Goal: Communication & Community: Answer question/provide support

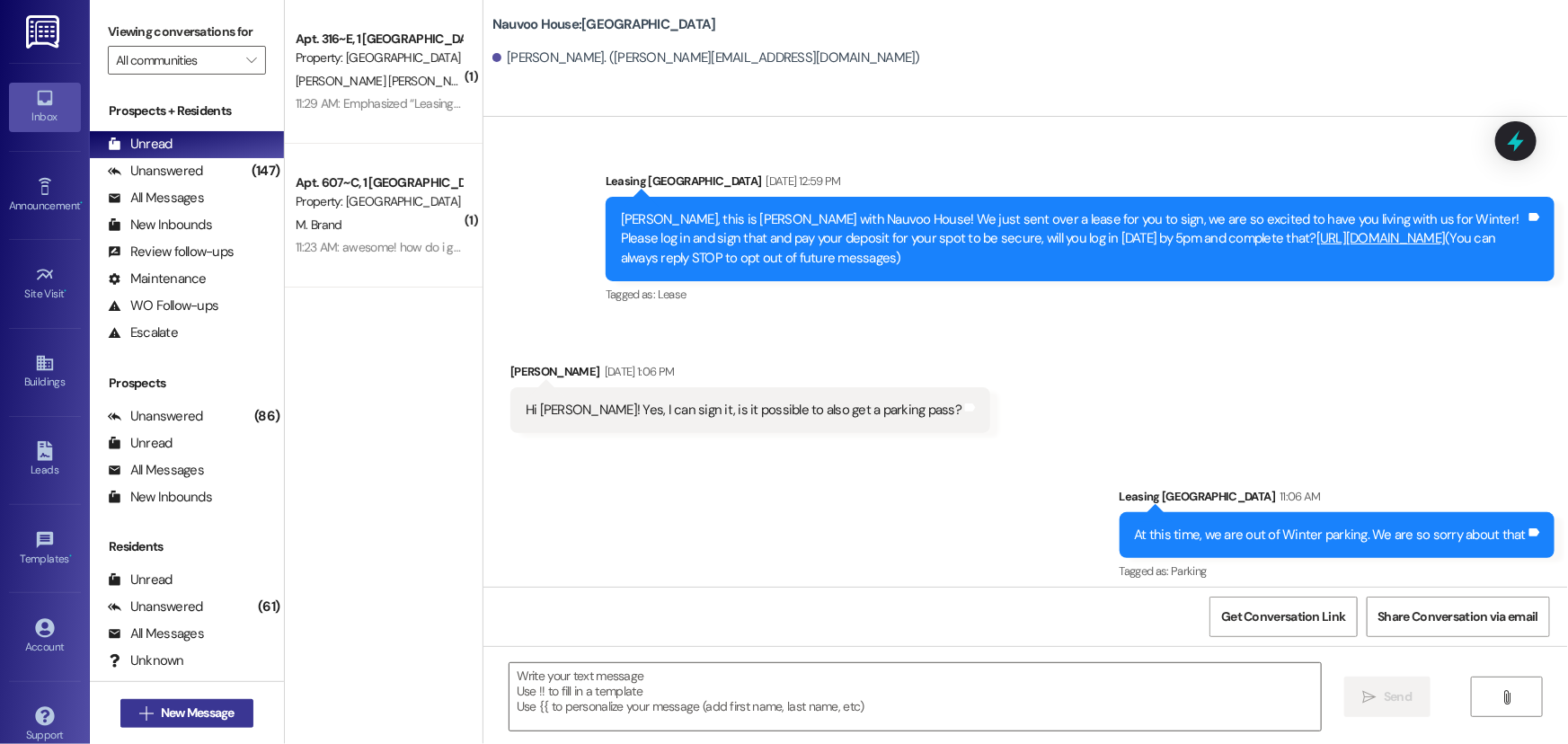
click at [207, 710] on span "New Message" at bounding box center [197, 712] width 73 height 19
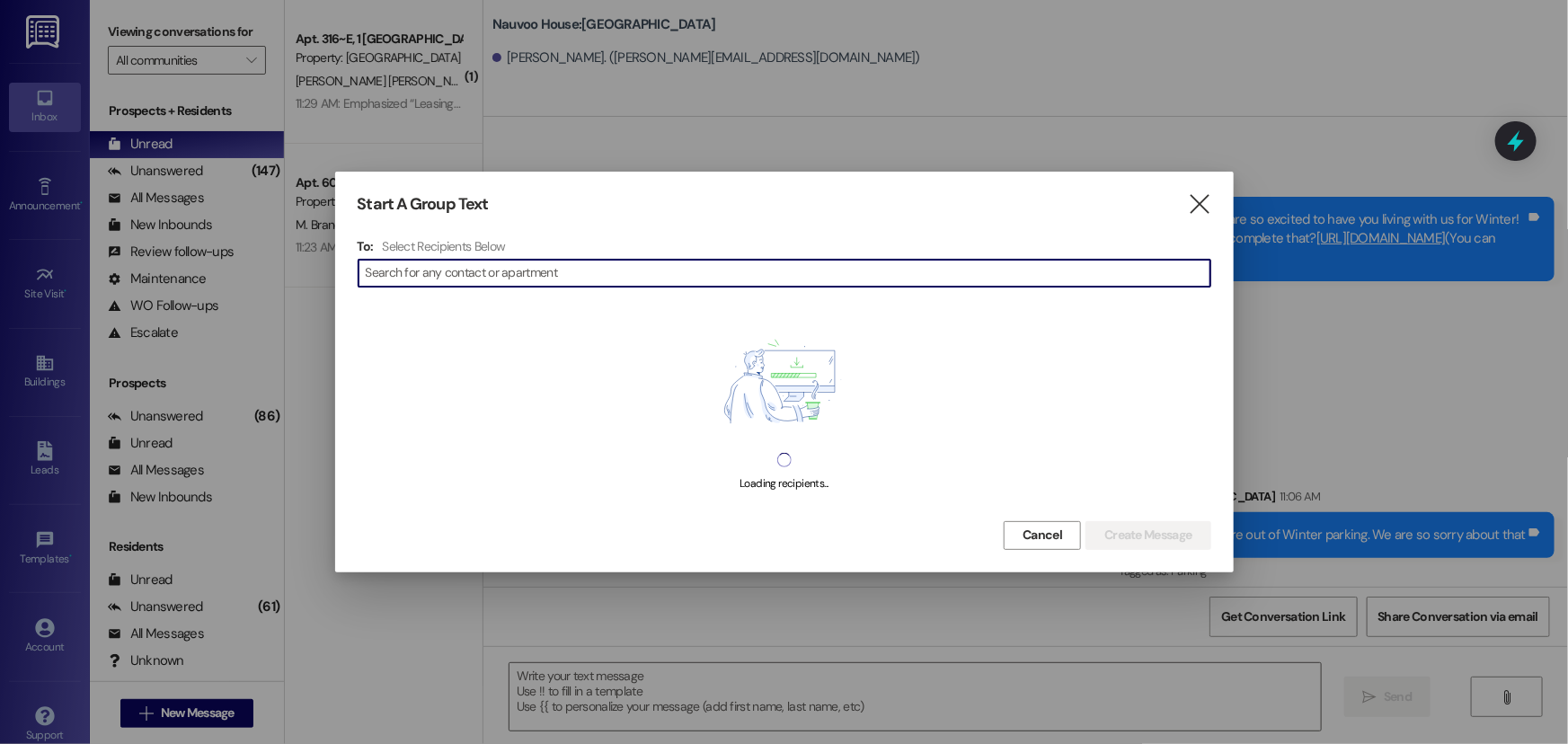
click at [518, 262] on input at bounding box center [787, 273] width 845 height 25
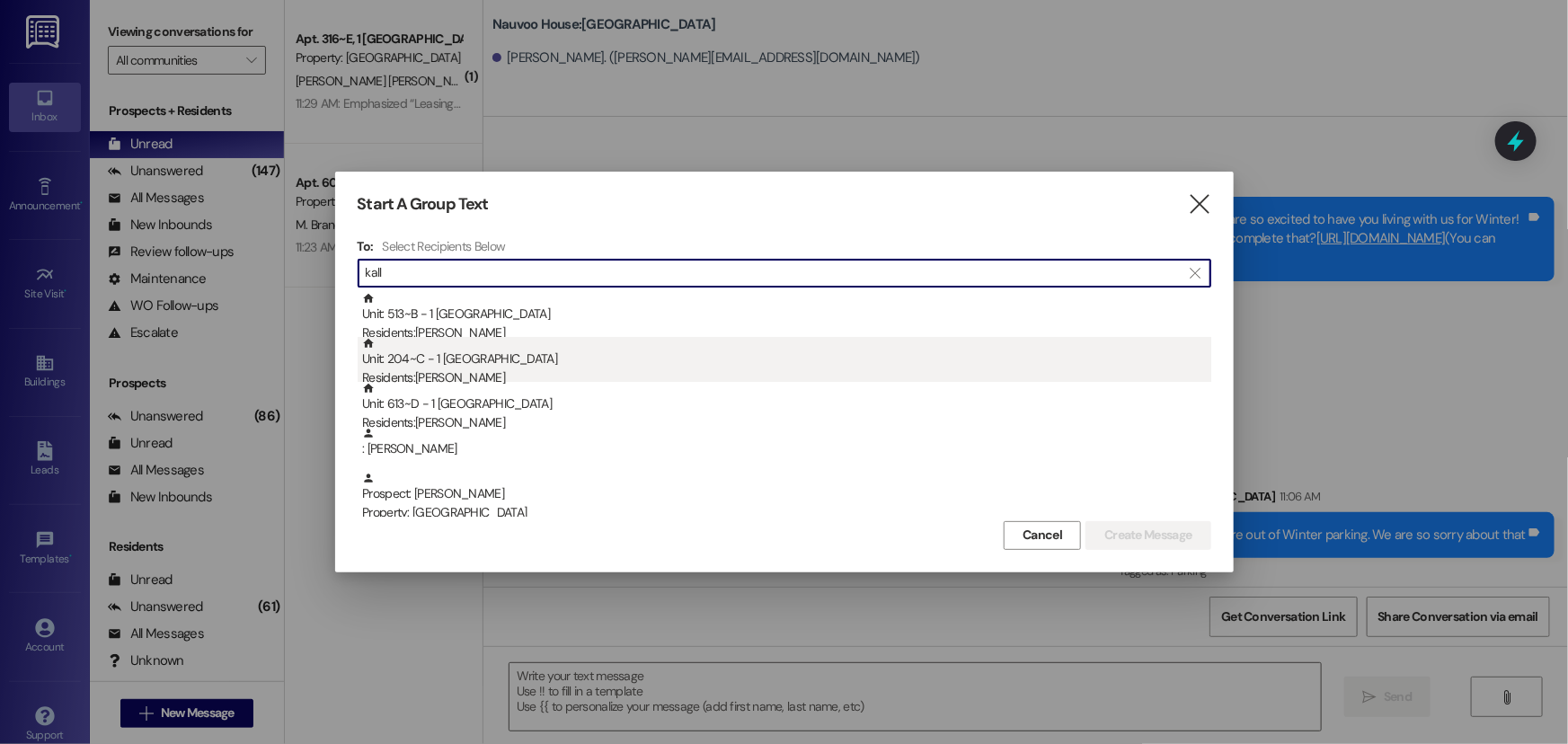
type input "kall"
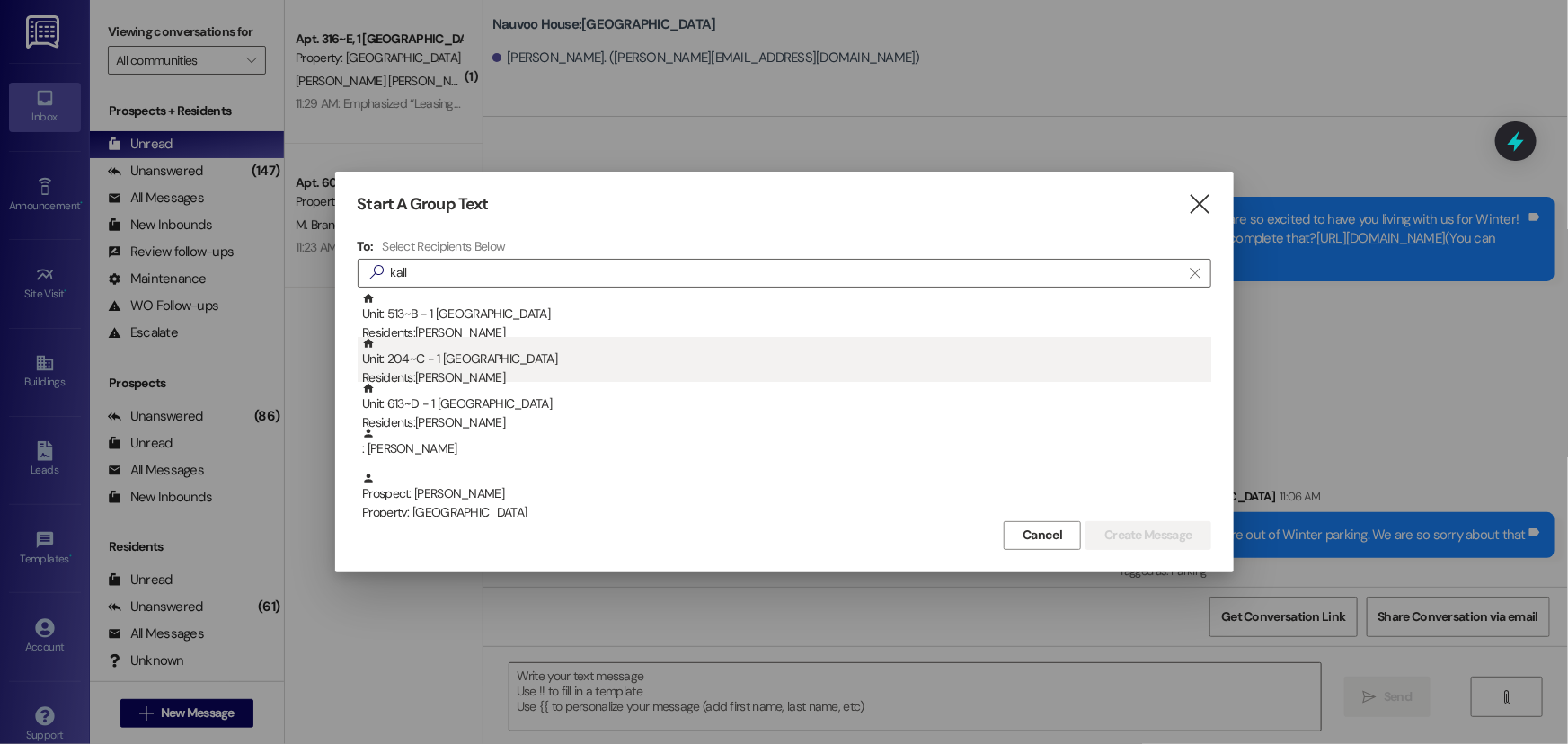
click at [404, 352] on div "Unit: 204~C - 1 Nauvoo House Residents: [PERSON_NAME]" at bounding box center [786, 362] width 849 height 51
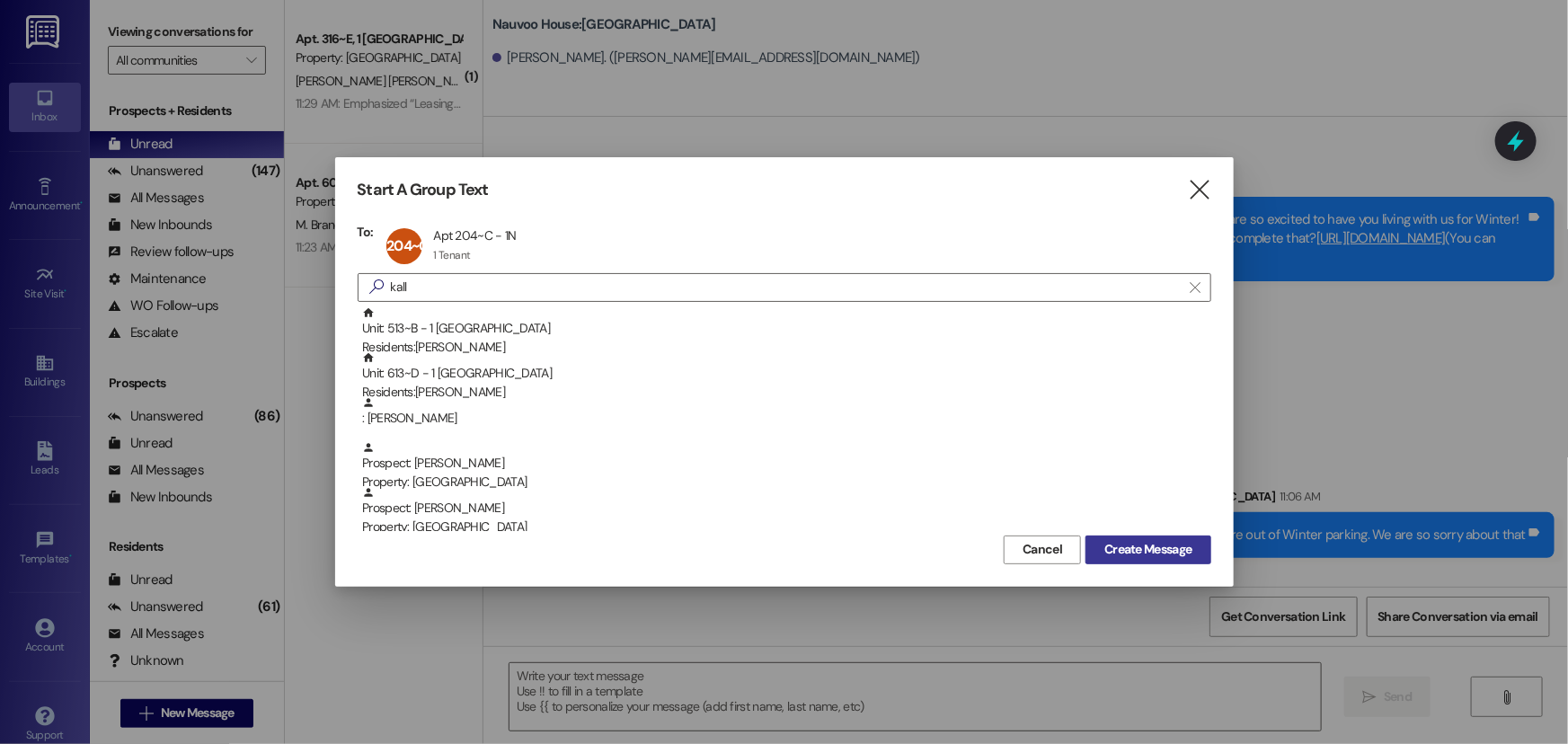
click at [1168, 544] on span "Create Message" at bounding box center [1148, 548] width 87 height 19
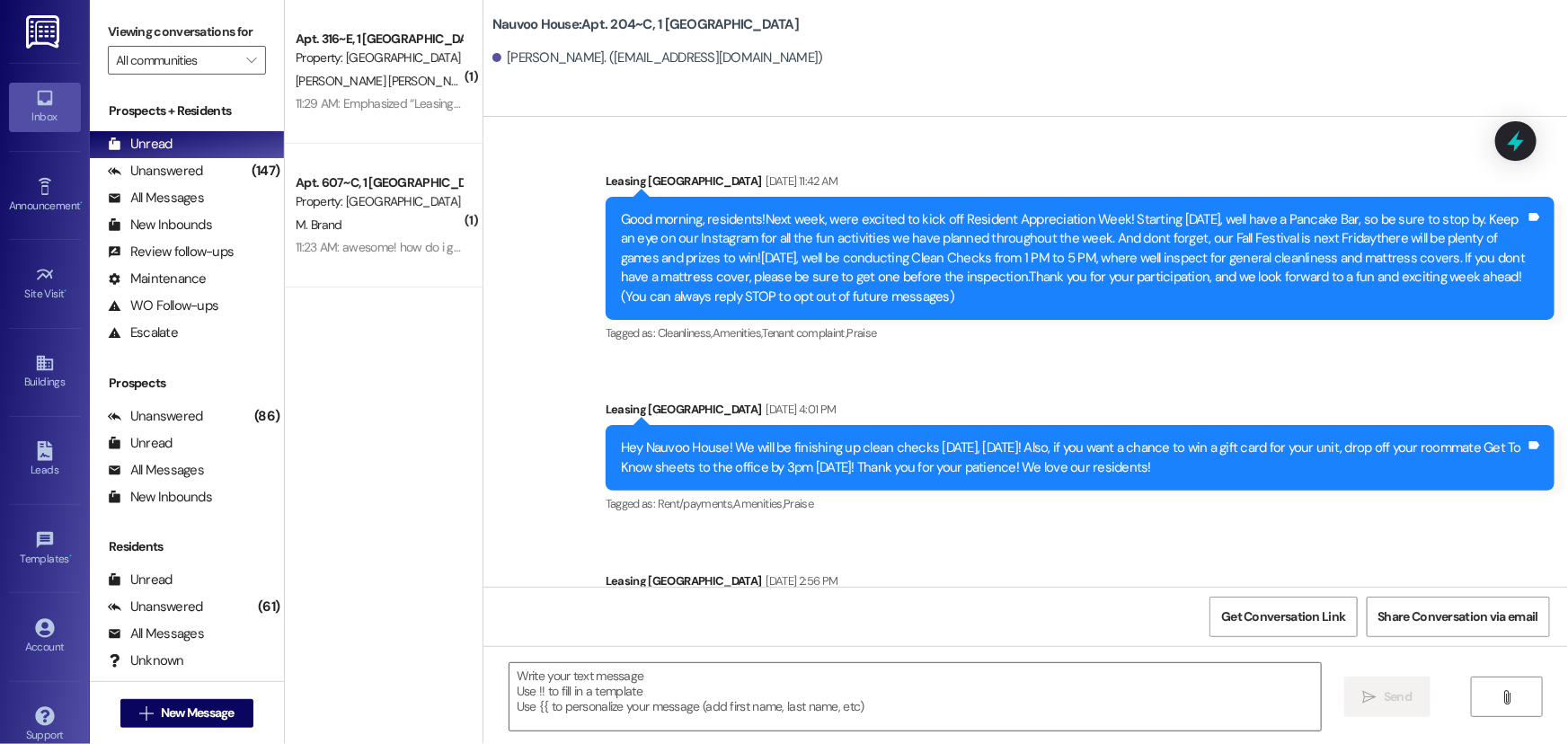
scroll to position [44161, 0]
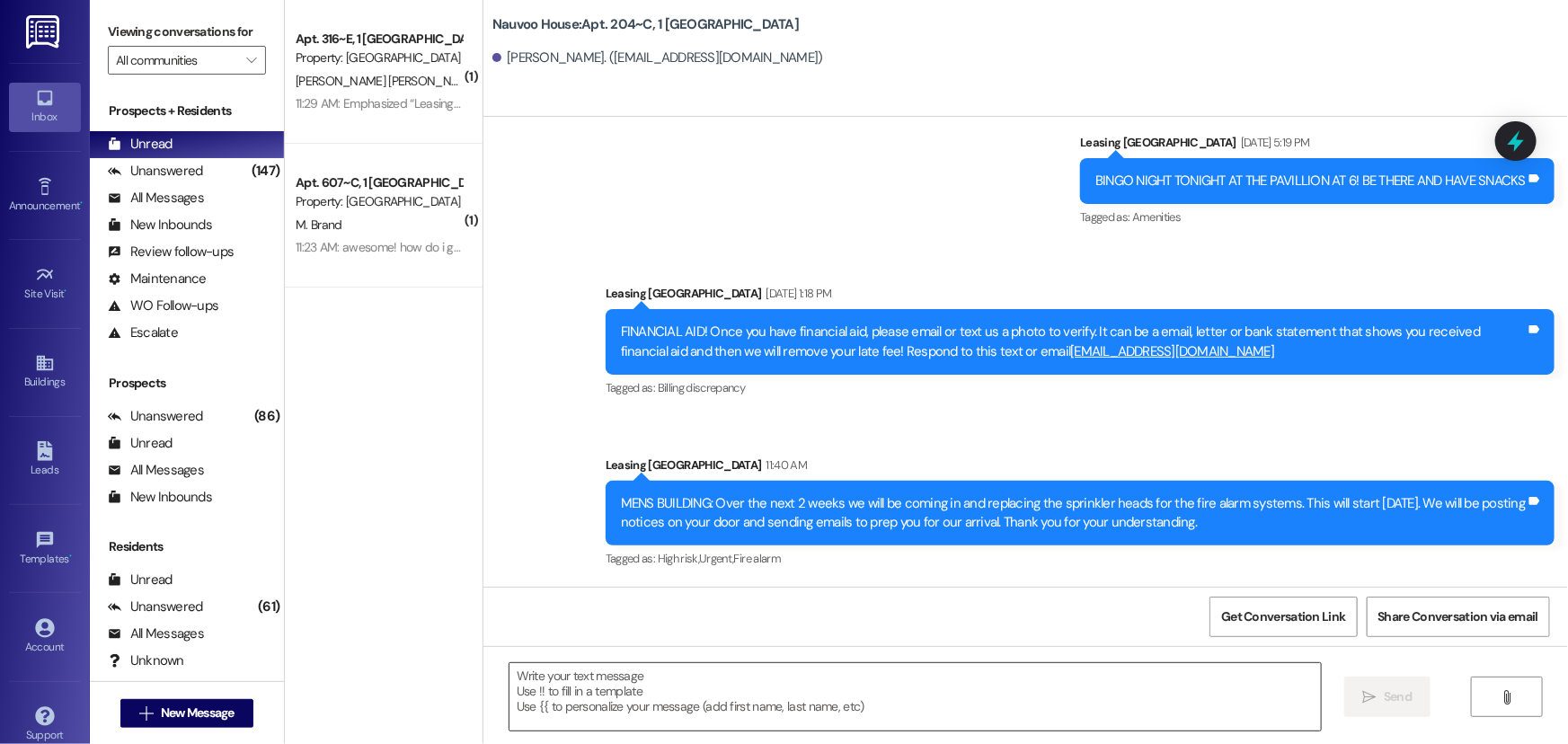
click at [589, 677] on textarea at bounding box center [915, 696] width 812 height 68
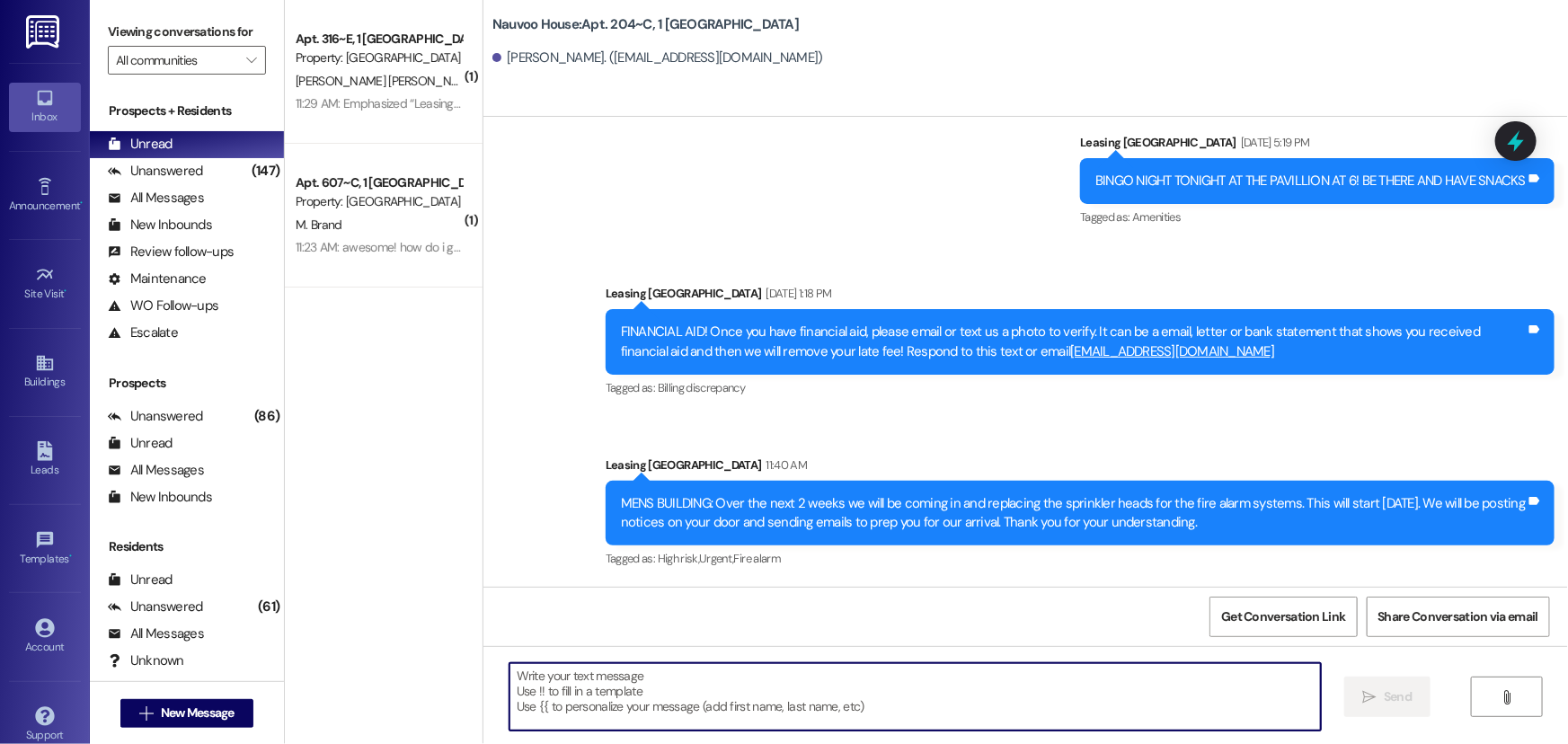
paste textarea "Hi [Name], Spots are going fast—and we’ve noticed you haven’t signed your renew…"
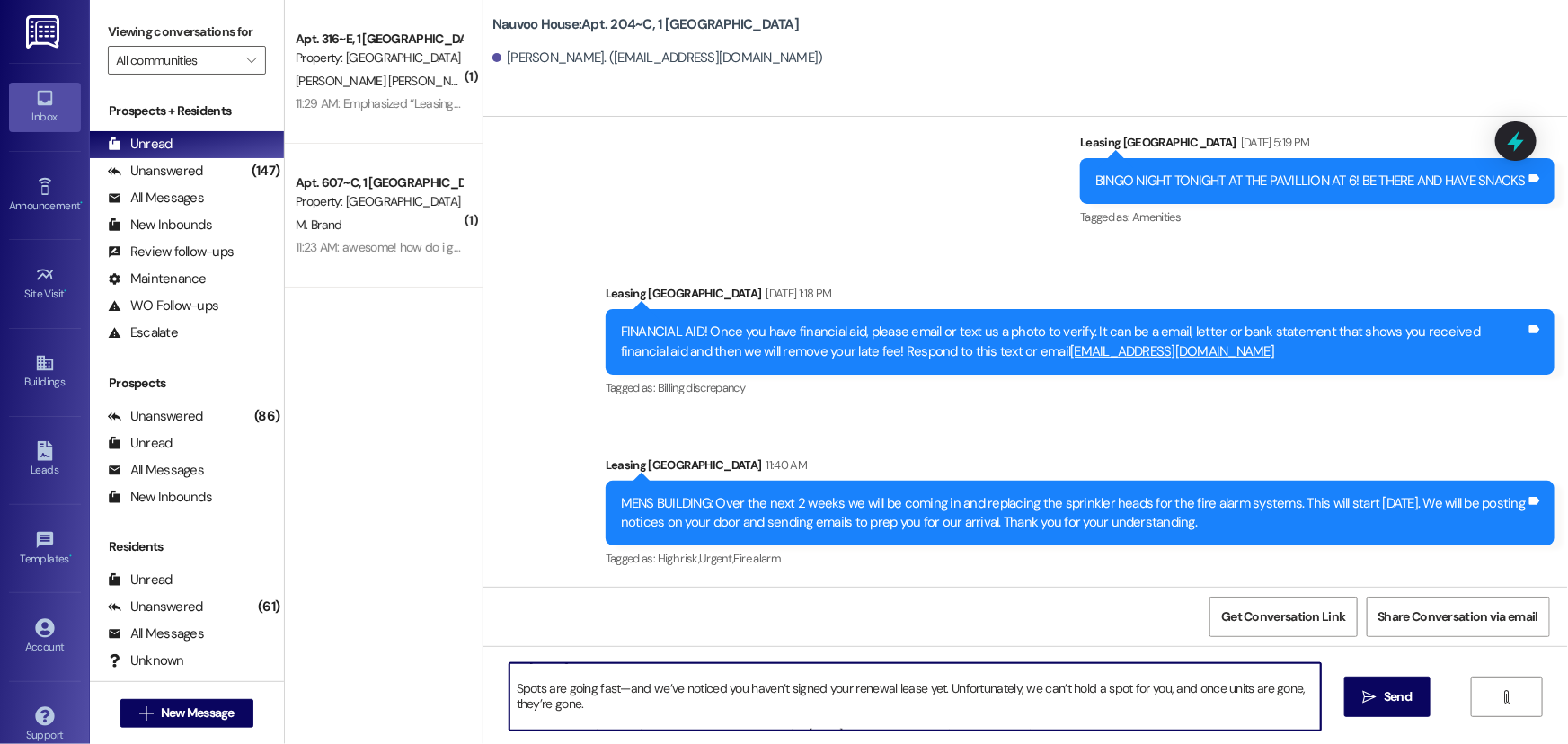
scroll to position [0, 0]
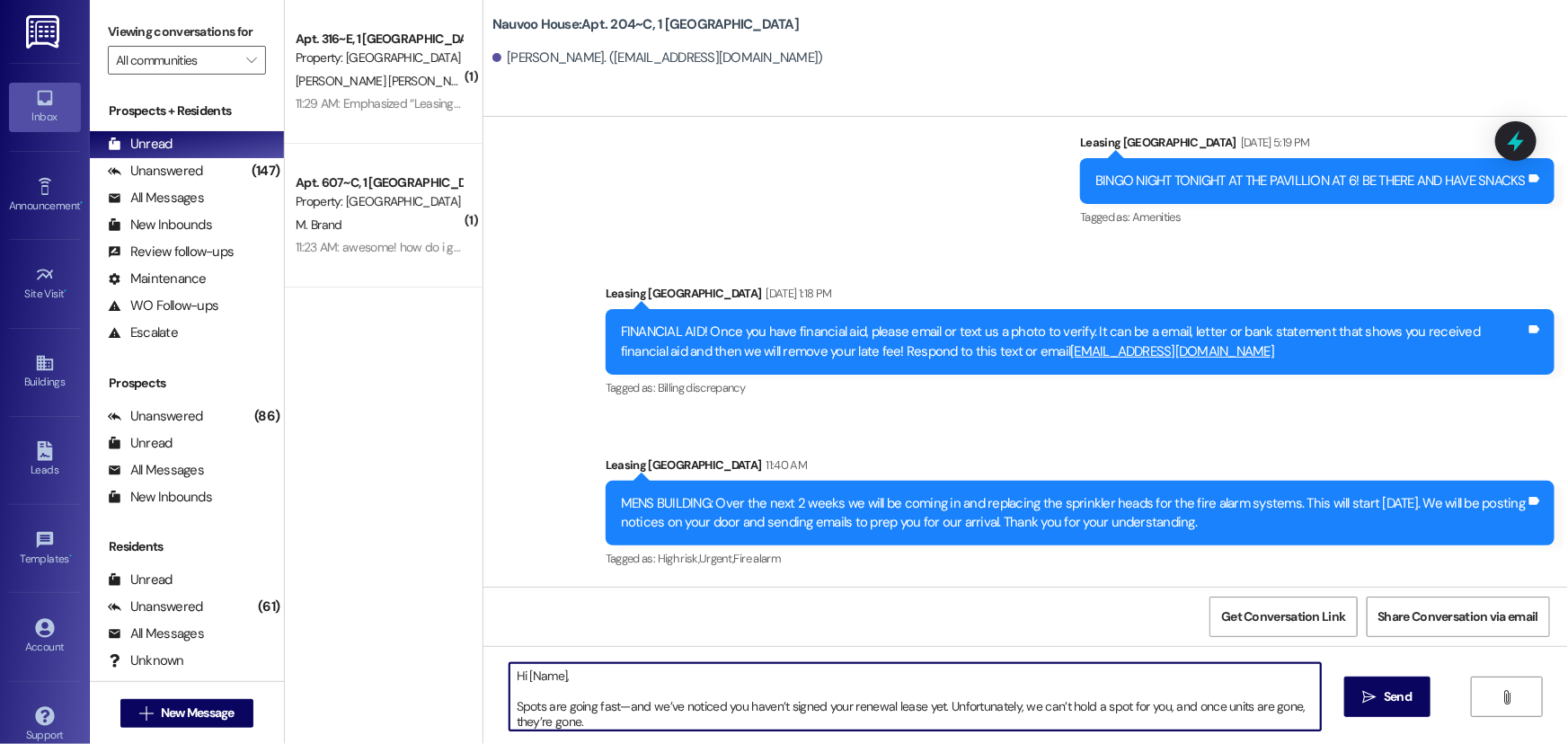
drag, startPoint x: 557, startPoint y: 671, endPoint x: 521, endPoint y: 671, distance: 36.0
click at [521, 671] on textarea "Hi [Name], Spots are going fast—and we’ve noticed you haven’t signed your renew…" at bounding box center [915, 696] width 812 height 68
type textarea "Hi ka, Spots are going fast—and we’ve noticed you haven’t signed your renewal l…"
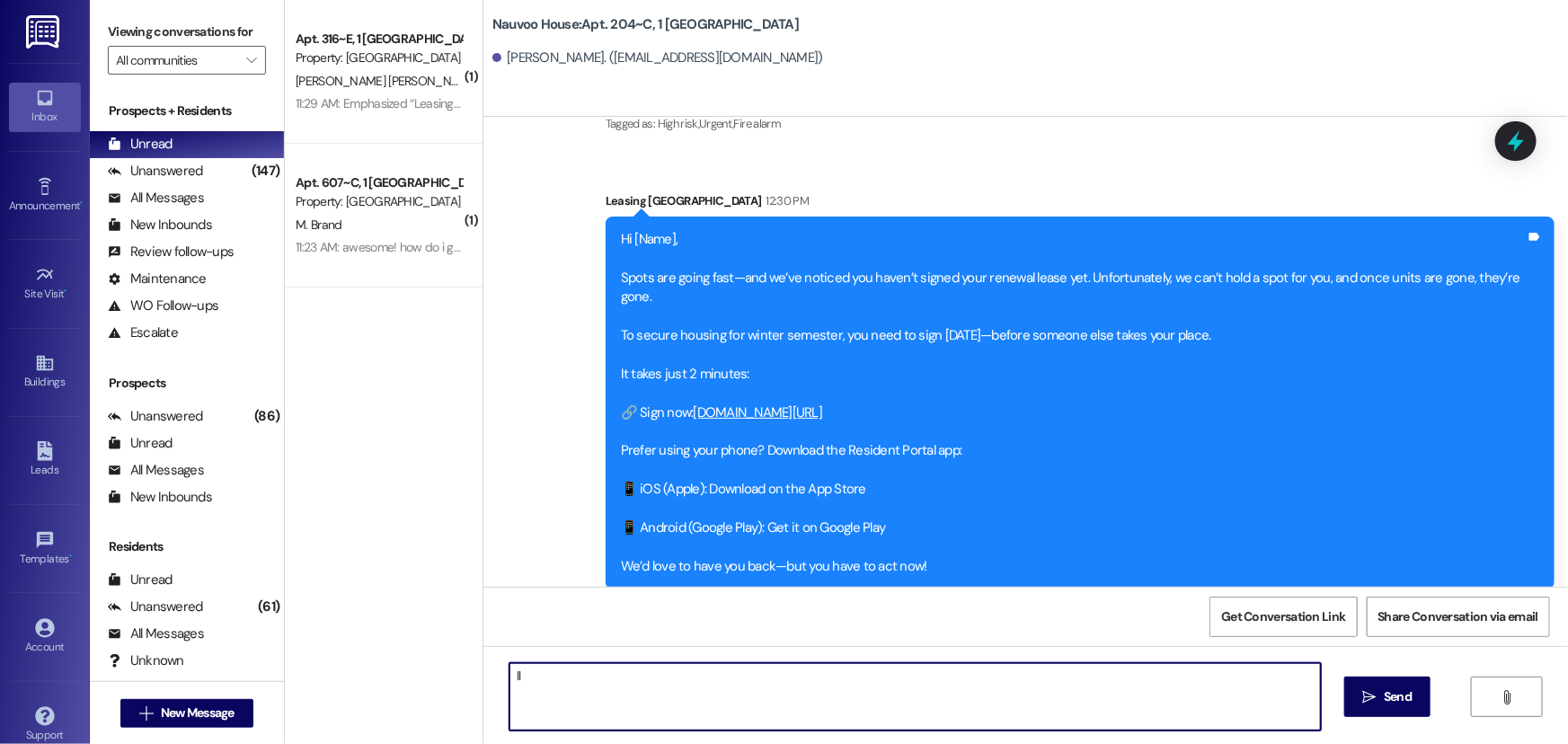
scroll to position [44614, 0]
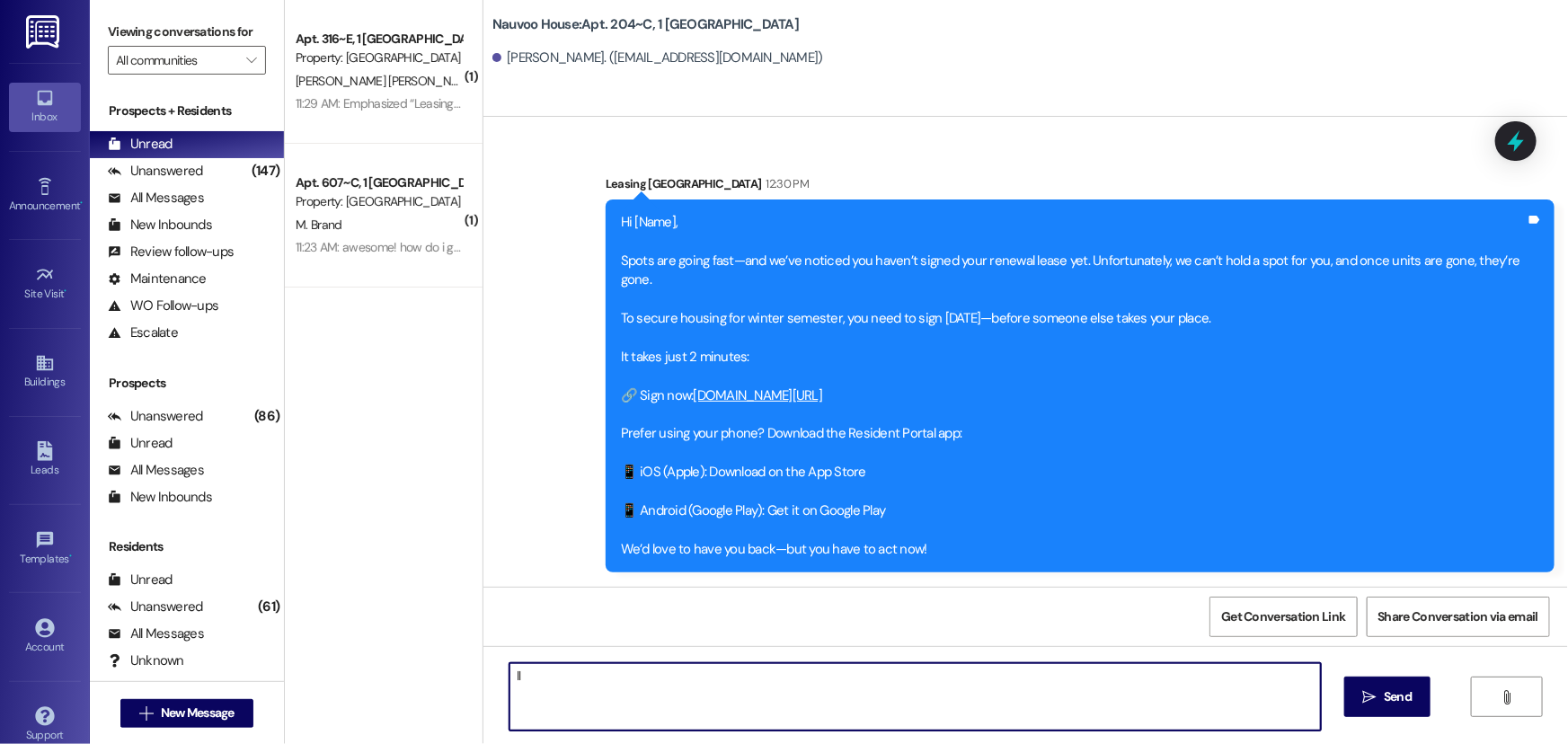
click at [594, 672] on textarea "ll" at bounding box center [915, 696] width 812 height 68
type textarea "l"
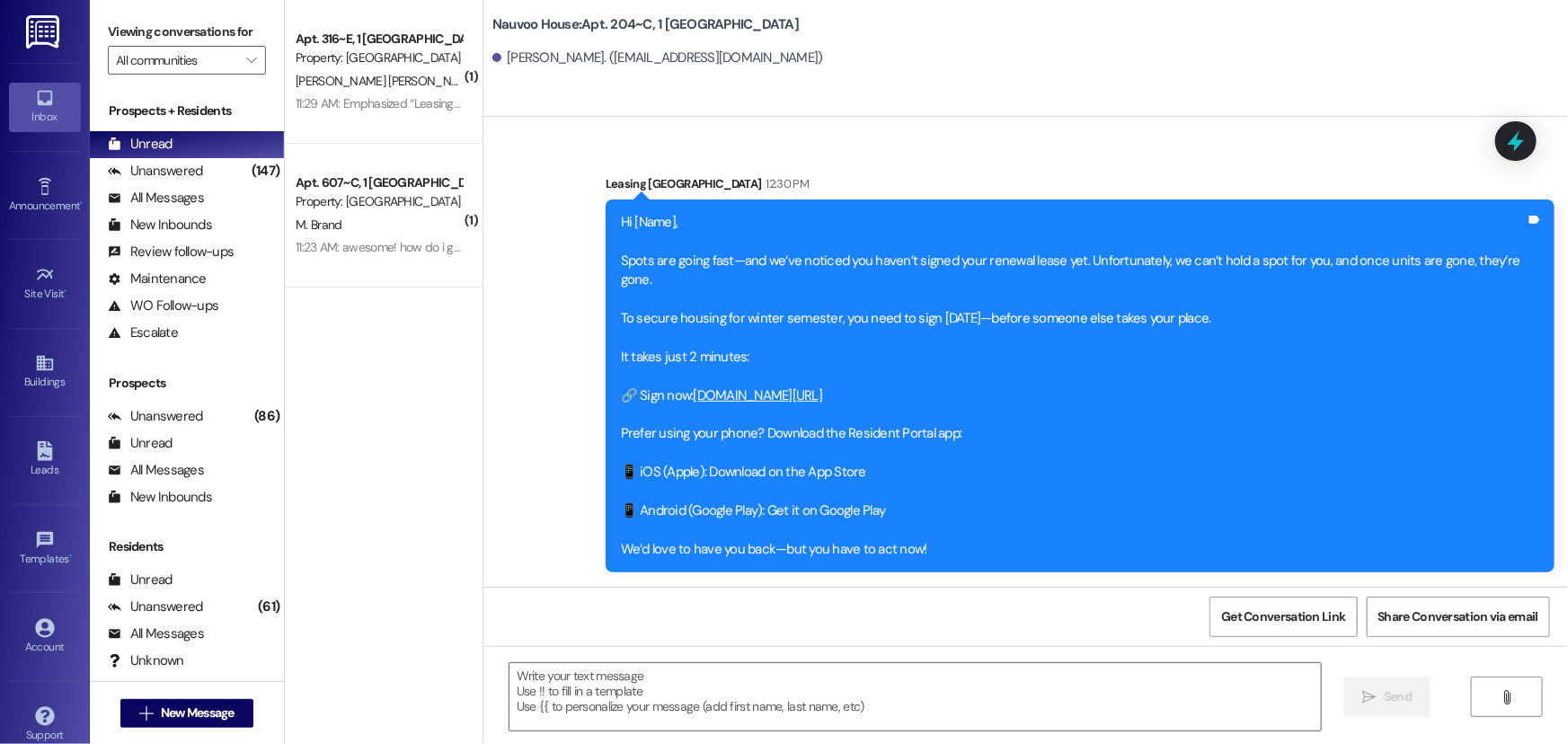
click at [510, 302] on div "Announcement, sent via SMS Leasing [GEOGRAPHIC_DATA] [DATE] 5:19 PM BINGO NIGHT…" at bounding box center [1026, 114] width 1085 height 946
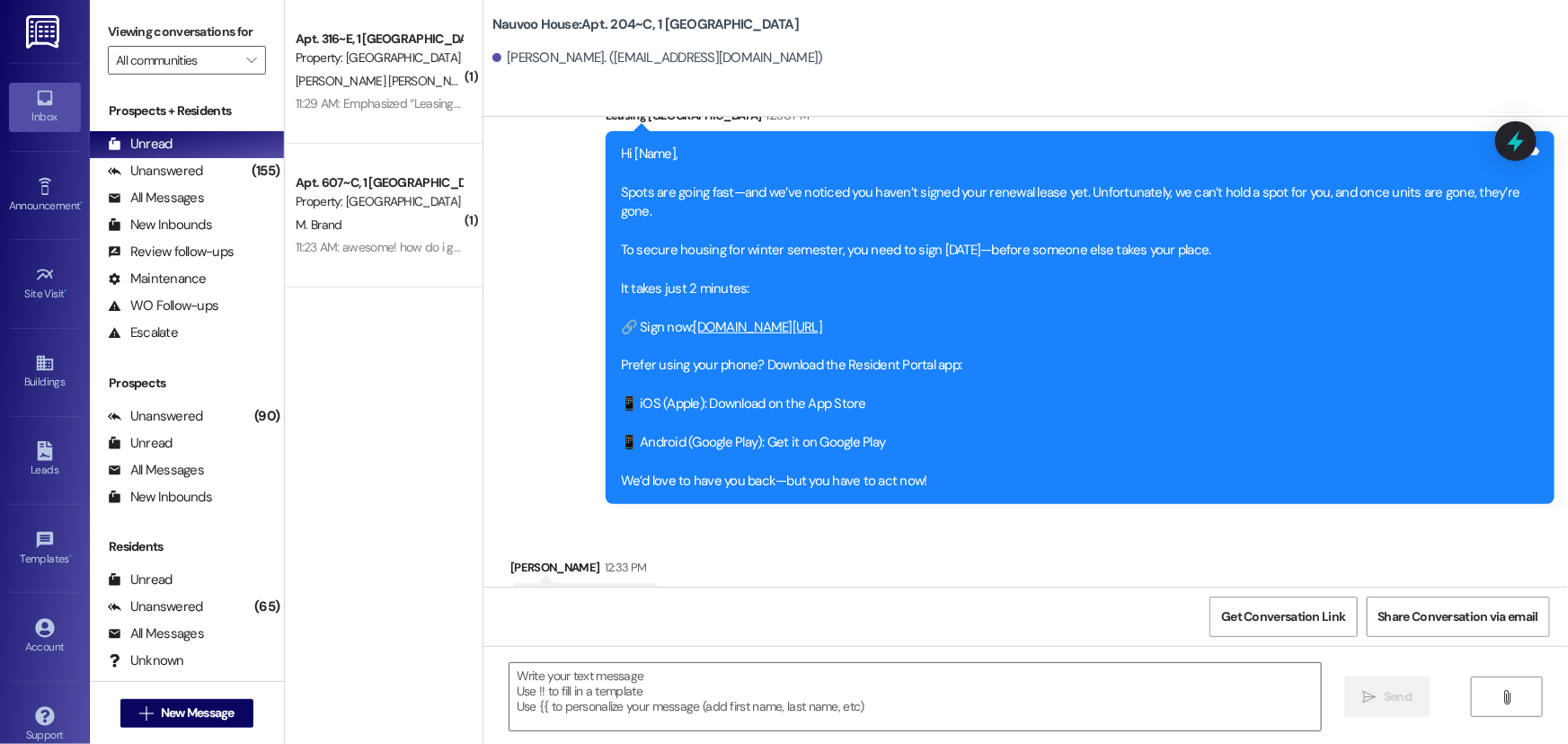
scroll to position [44739, 0]
